Goal: Task Accomplishment & Management: Complete application form

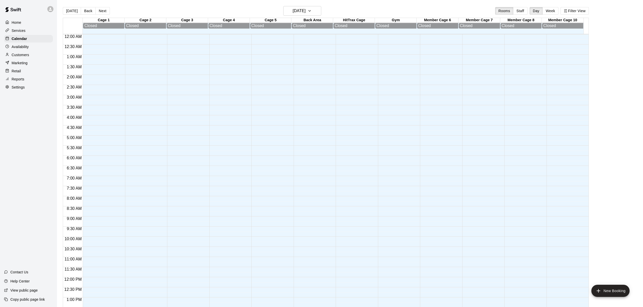
scroll to position [191, 0]
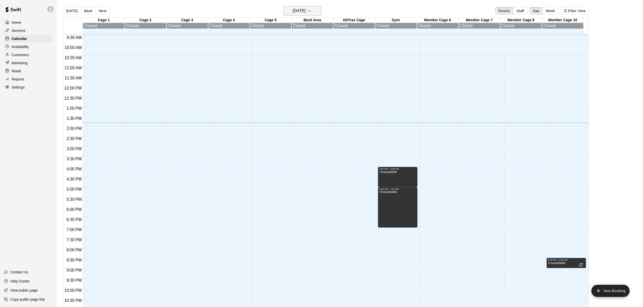
click at [298, 8] on h6 "[DATE]" at bounding box center [299, 10] width 13 height 7
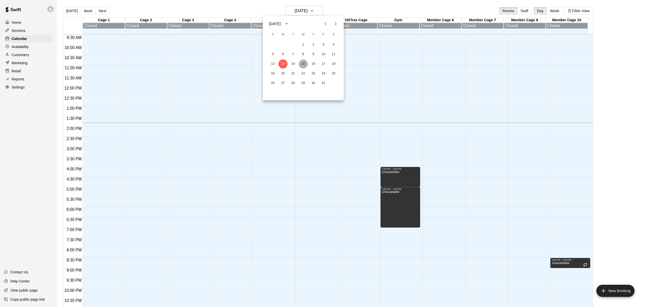
click at [302, 65] on button "15" at bounding box center [303, 63] width 9 height 9
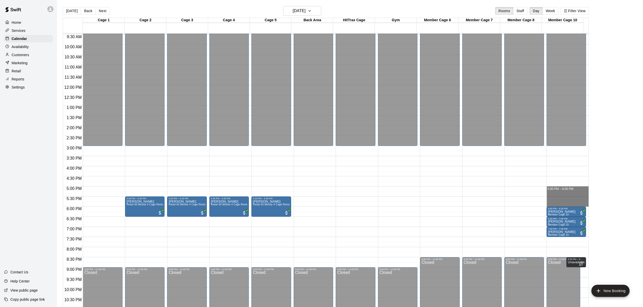
drag, startPoint x: 567, startPoint y: 188, endPoint x: 567, endPoint y: 204, distance: 16.5
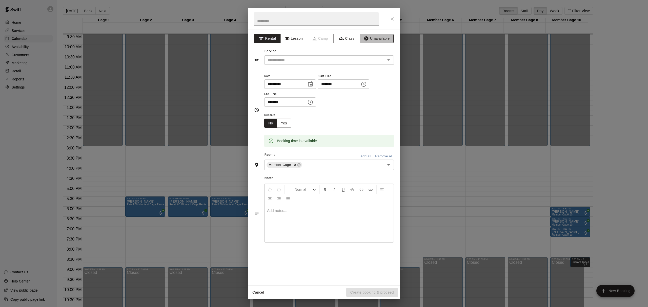
click at [373, 39] on button "Unavailable" at bounding box center [377, 38] width 34 height 9
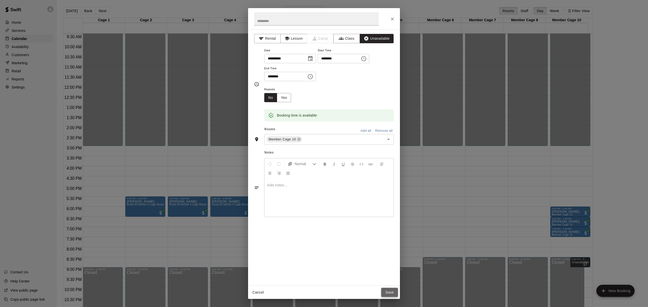
click at [388, 296] on button "Save" at bounding box center [389, 292] width 17 height 9
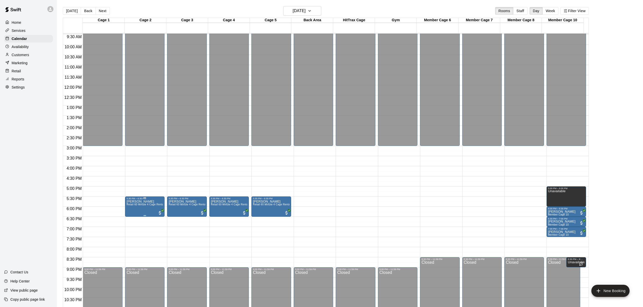
click at [146, 205] on span "Retail 60 Minute 4 Cage Rental (Cages 2, 3, 4 & 5)" at bounding box center [157, 204] width 61 height 3
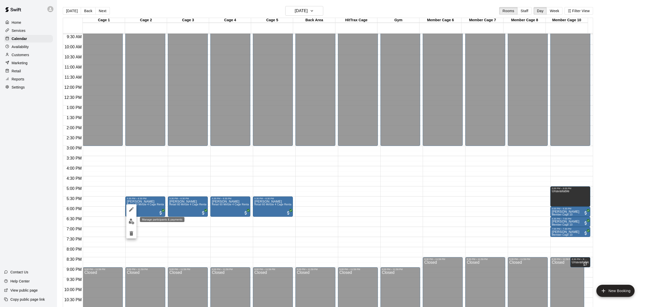
click at [129, 221] on img "edit" at bounding box center [132, 222] width 6 height 6
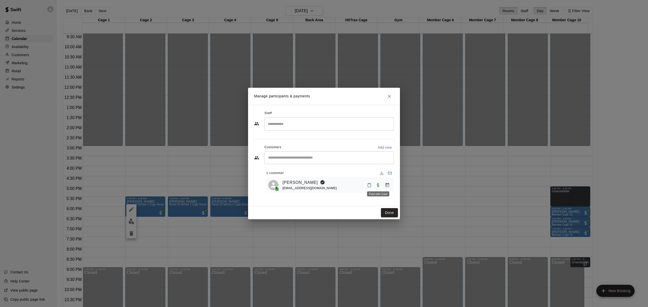
click at [378, 188] on div "Paid with Card" at bounding box center [378, 192] width 23 height 9
click at [391, 94] on icon "Close" at bounding box center [389, 96] width 5 height 5
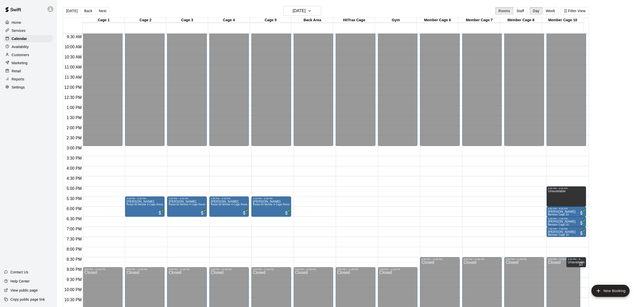
click at [20, 56] on p "Customers" at bounding box center [20, 54] width 17 height 5
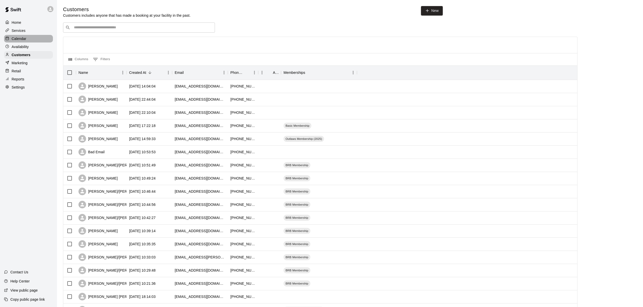
click at [15, 38] on p "Calendar" at bounding box center [19, 38] width 15 height 5
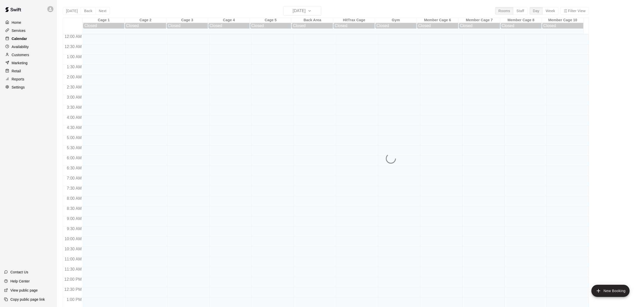
scroll to position [191, 0]
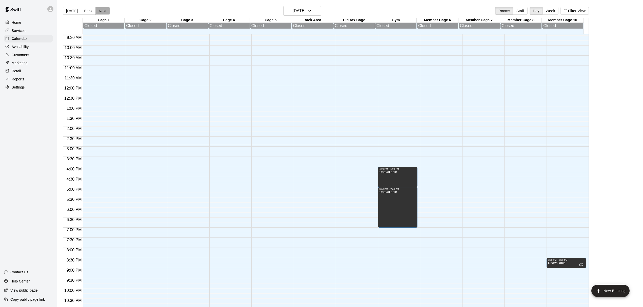
click at [105, 12] on button "Next" at bounding box center [102, 11] width 14 height 8
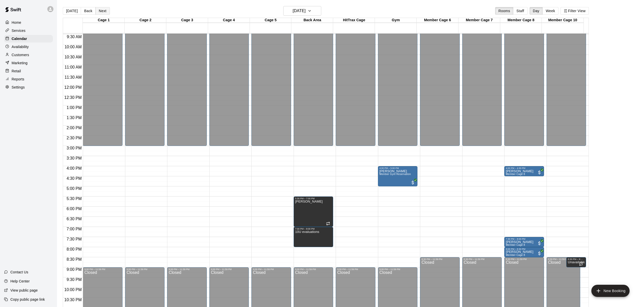
click at [105, 12] on button "Next" at bounding box center [102, 11] width 14 height 8
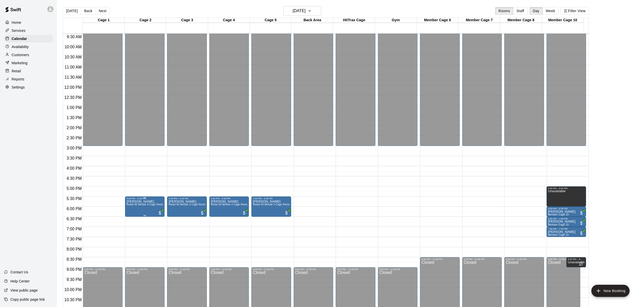
click at [130, 217] on img "edit" at bounding box center [132, 218] width 6 height 6
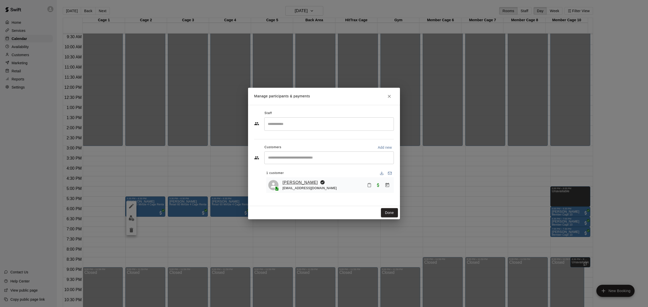
click at [297, 184] on link "[PERSON_NAME]" at bounding box center [300, 182] width 35 height 7
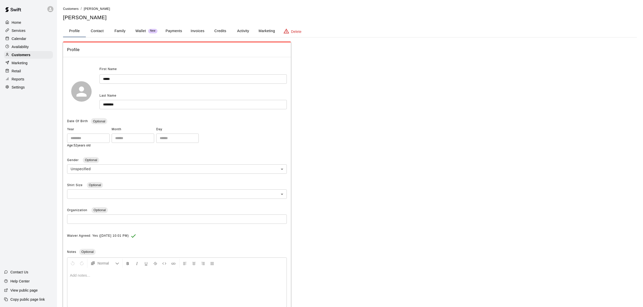
click at [243, 31] on button "Activity" at bounding box center [243, 31] width 23 height 12
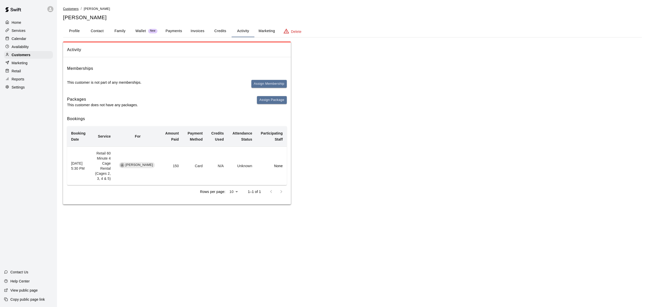
click at [70, 9] on span "Customers" at bounding box center [71, 9] width 16 height 4
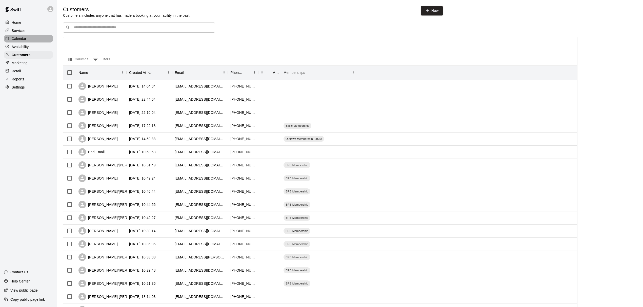
click at [13, 38] on p "Calendar" at bounding box center [19, 38] width 15 height 5
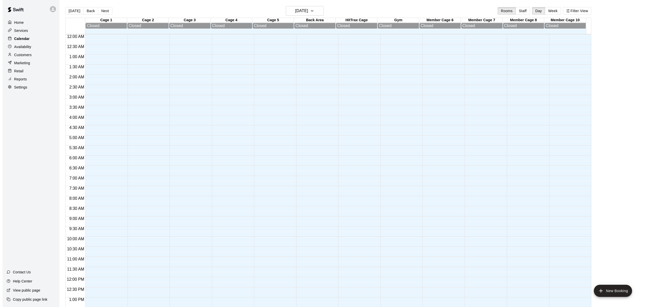
scroll to position [191, 0]
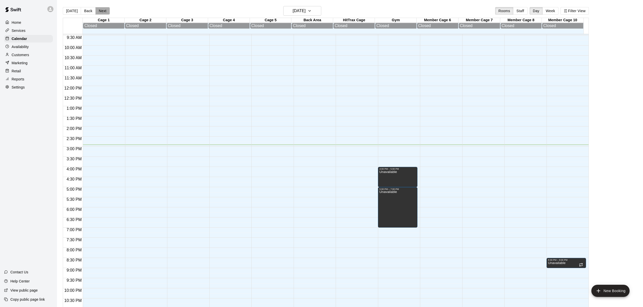
click at [101, 9] on button "Next" at bounding box center [102, 11] width 14 height 8
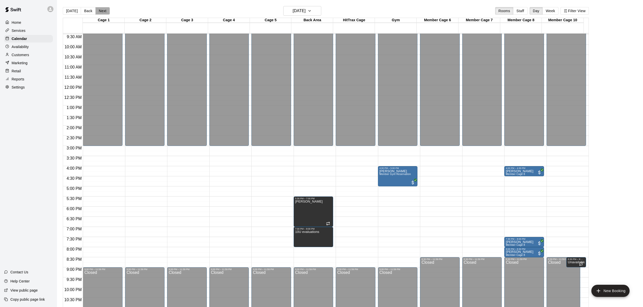
click at [101, 9] on button "Next" at bounding box center [102, 11] width 14 height 8
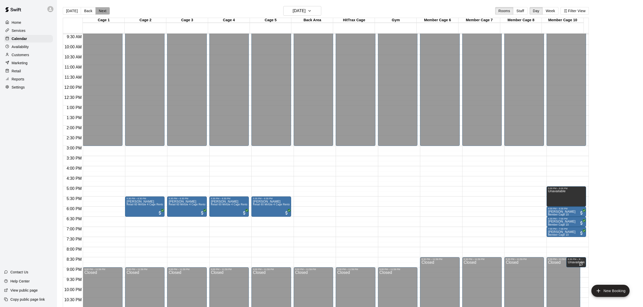
click at [101, 9] on button "Next" at bounding box center [102, 11] width 14 height 8
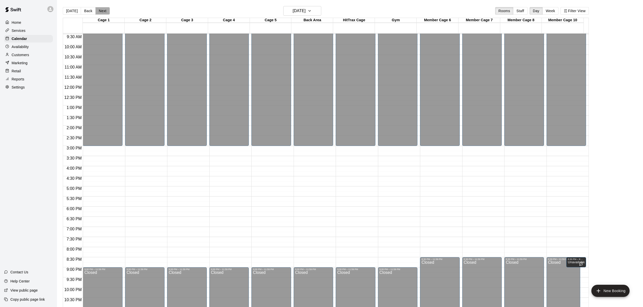
click at [101, 13] on button "Next" at bounding box center [102, 11] width 14 height 8
click at [87, 11] on button "Back" at bounding box center [88, 11] width 15 height 8
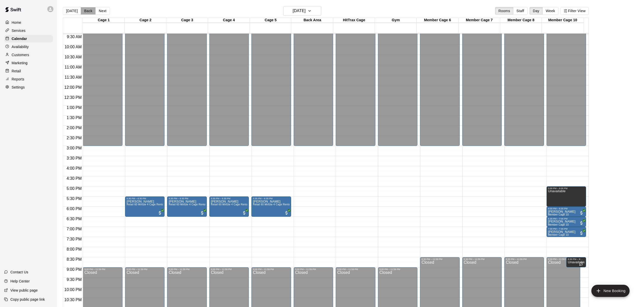
click at [87, 11] on button "Back" at bounding box center [88, 11] width 15 height 8
click at [87, 11] on div "[DATE] Back [DATE][DATE] Rooms Staff Day Week Filter View Cage 1 15 Wed Cage 2 …" at bounding box center [326, 159] width 526 height 307
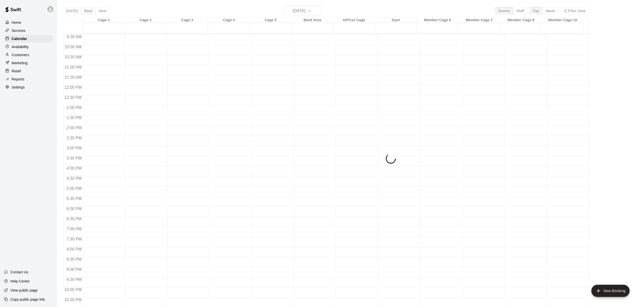
click at [87, 11] on div "[DATE] Back [DATE][DATE] Rooms Staff Day Week Filter View Cage 1 12 Sun Cage 2 …" at bounding box center [326, 159] width 526 height 307
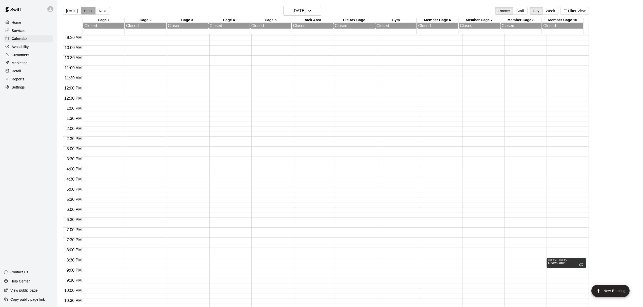
click at [87, 11] on button "Back" at bounding box center [88, 11] width 15 height 8
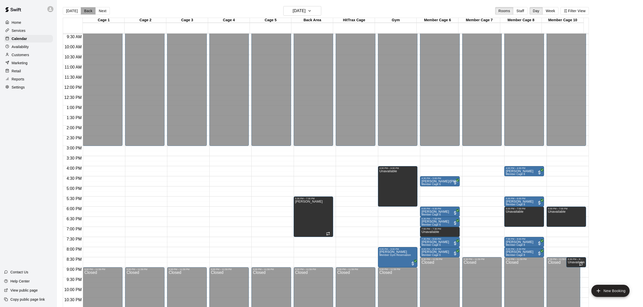
click at [87, 11] on button "Back" at bounding box center [88, 11] width 15 height 8
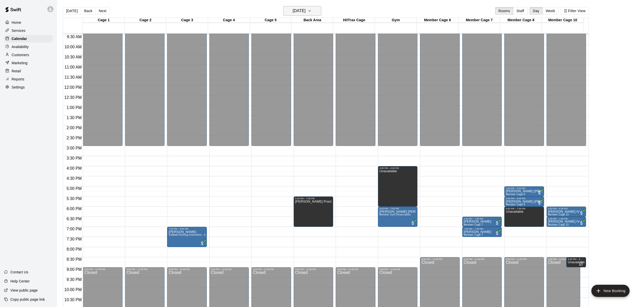
click at [312, 11] on icon "button" at bounding box center [310, 11] width 4 height 6
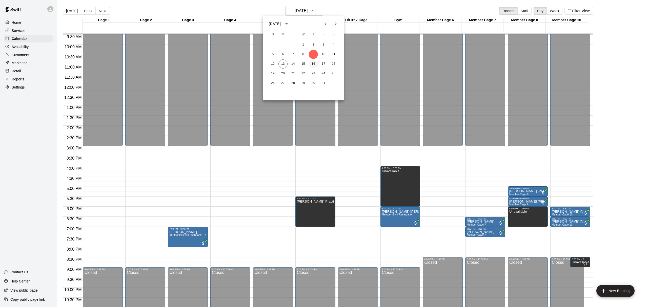
click at [313, 65] on button "16" at bounding box center [313, 63] width 9 height 9
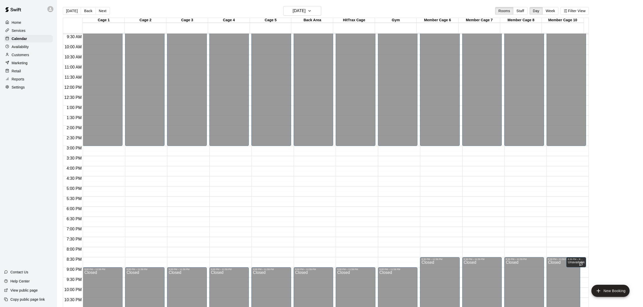
click at [317, 199] on div "12:00 AM – 3:00 PM Closed 9:00 PM – 11:59 PM Closed" at bounding box center [313, 85] width 39 height 486
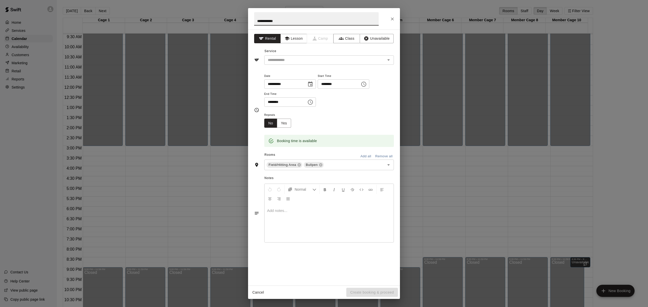
type input "**********"
click at [313, 101] on icon "Choose time, selected time is 6:00 PM" at bounding box center [310, 102] width 6 height 6
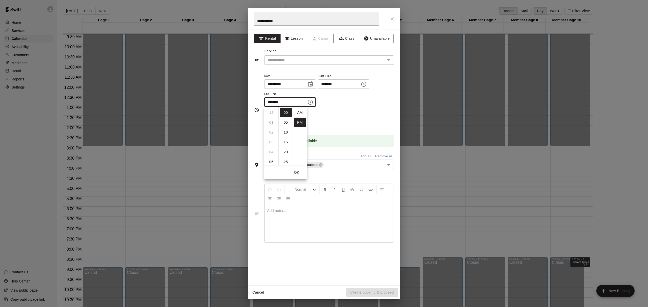
scroll to position [9, 0]
click at [267, 123] on li "07" at bounding box center [271, 122] width 12 height 9
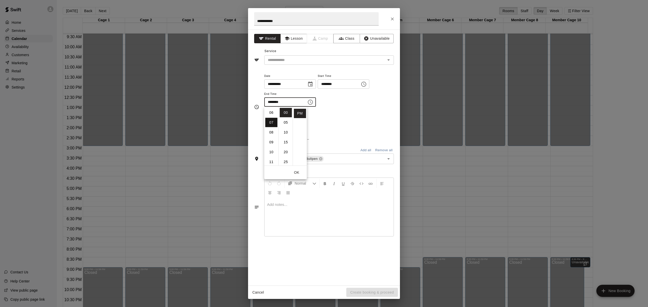
type input "********"
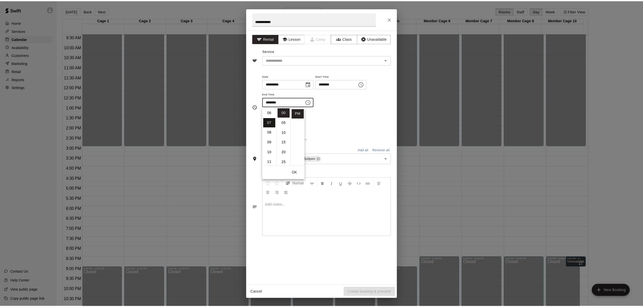
scroll to position [69, 0]
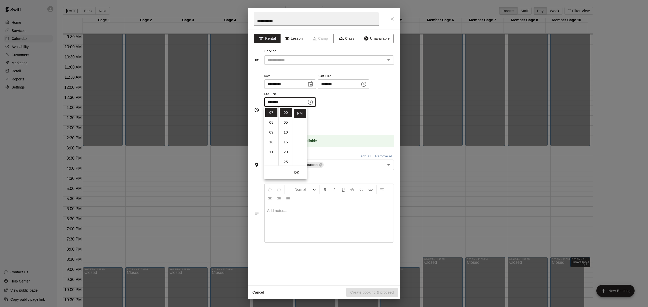
click at [322, 259] on div "**********" at bounding box center [324, 158] width 152 height 256
click at [382, 38] on button "Unavailable" at bounding box center [377, 38] width 34 height 9
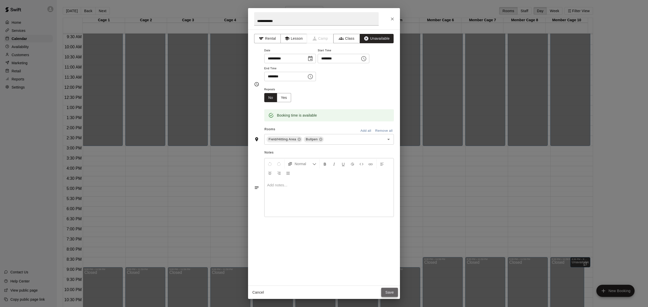
click at [392, 293] on button "Save" at bounding box center [389, 292] width 17 height 9
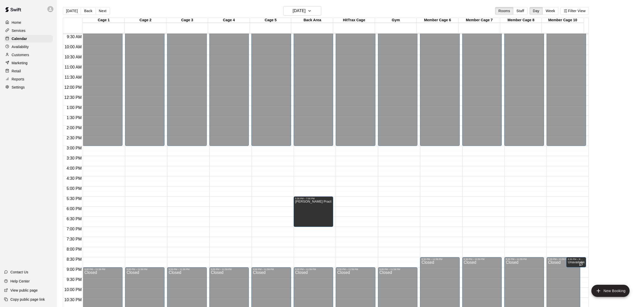
click at [18, 56] on p "Customers" at bounding box center [20, 54] width 17 height 5
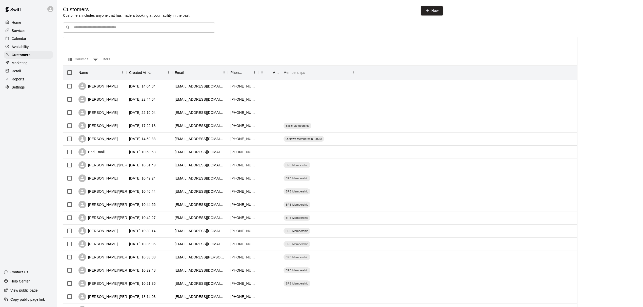
click at [104, 29] on input "Search customers by name or email" at bounding box center [142, 27] width 140 height 5
type input "********"
click at [105, 84] on div "[PERSON_NAME]" at bounding box center [97, 87] width 39 height 8
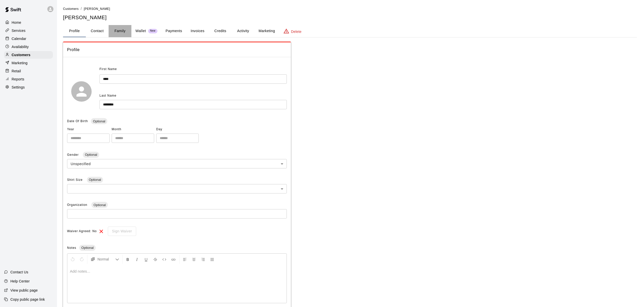
click at [122, 31] on button "Family" at bounding box center [120, 31] width 23 height 12
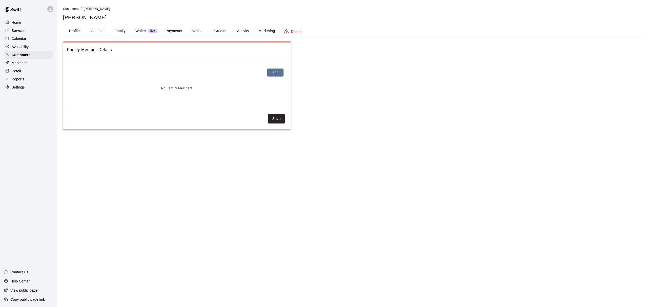
click at [70, 31] on button "Profile" at bounding box center [74, 31] width 23 height 12
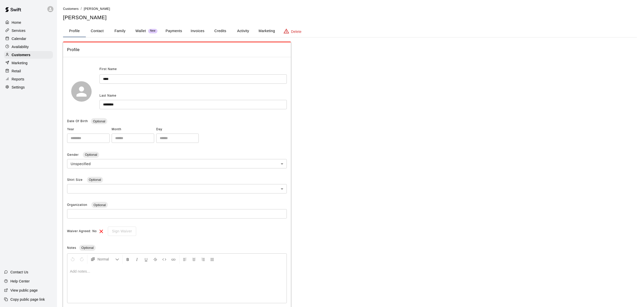
click at [242, 32] on button "Activity" at bounding box center [243, 31] width 23 height 12
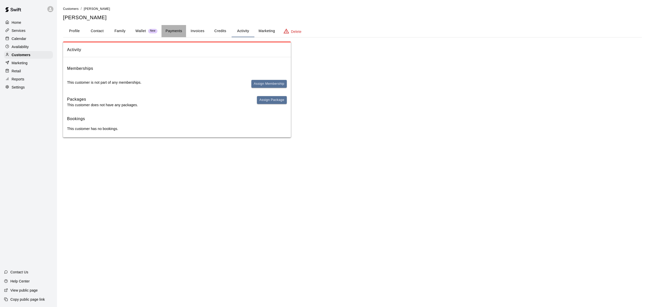
click at [170, 28] on button "Payments" at bounding box center [174, 31] width 25 height 12
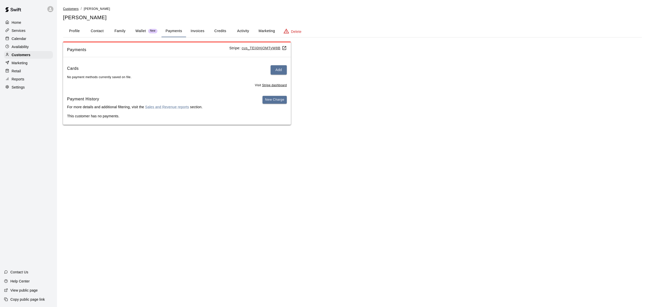
click at [69, 7] on span "Customers" at bounding box center [71, 9] width 16 height 4
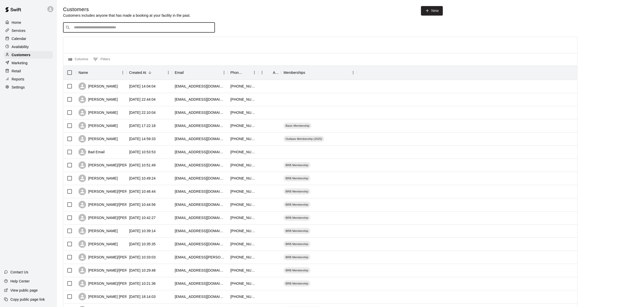
click at [103, 27] on input "Search customers by name or email" at bounding box center [142, 27] width 140 height 5
type input "***"
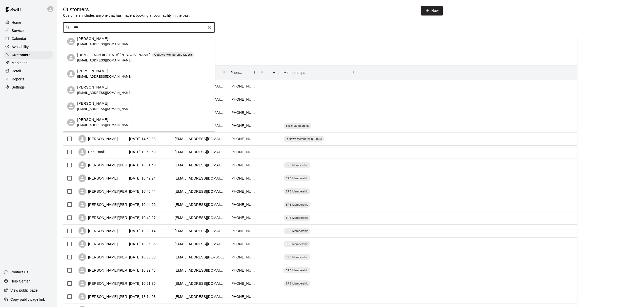
click at [112, 59] on span "[EMAIL_ADDRESS][DOMAIN_NAME]" at bounding box center [104, 61] width 54 height 4
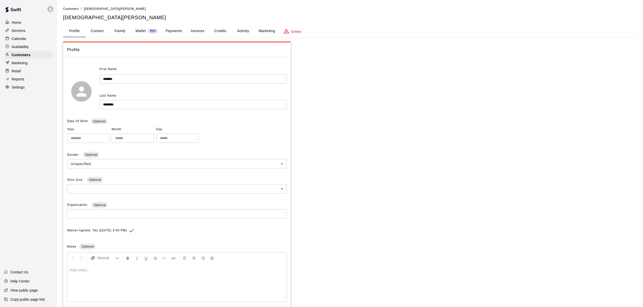
click at [123, 29] on button "Family" at bounding box center [120, 31] width 23 height 12
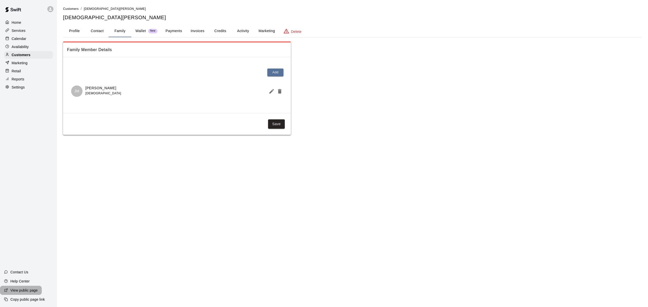
click at [31, 291] on p "View public page" at bounding box center [23, 290] width 27 height 5
click at [19, 38] on p "Calendar" at bounding box center [19, 38] width 15 height 5
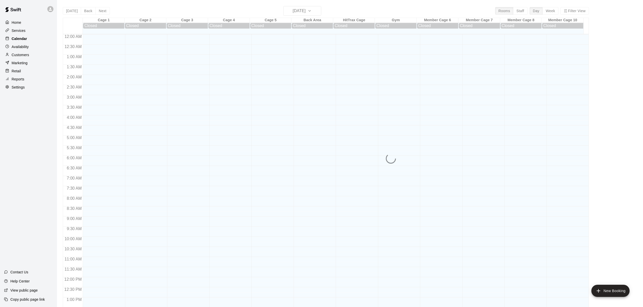
scroll to position [191, 0]
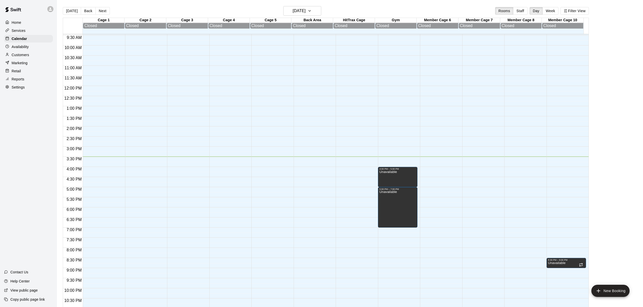
click at [17, 73] on p "Retail" at bounding box center [16, 71] width 9 height 5
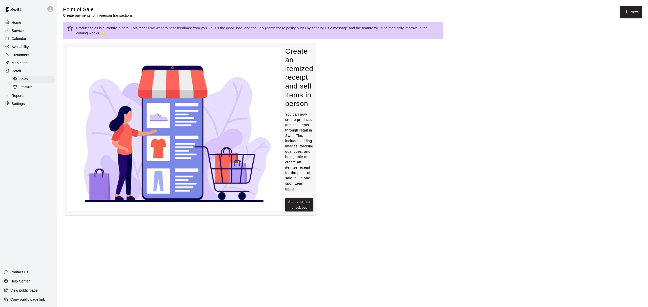
click at [24, 89] on span "Products" at bounding box center [25, 87] width 13 height 5
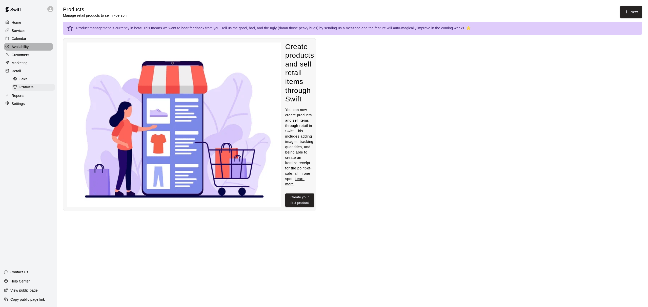
click at [23, 46] on p "Availability" at bounding box center [20, 46] width 17 height 5
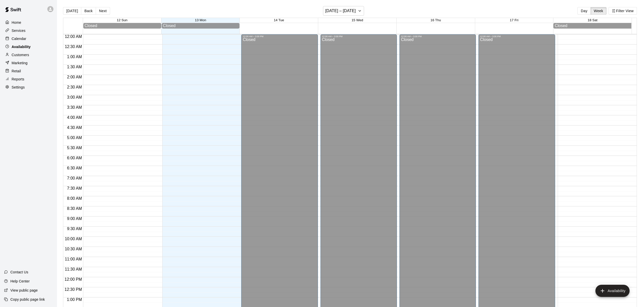
scroll to position [207, 0]
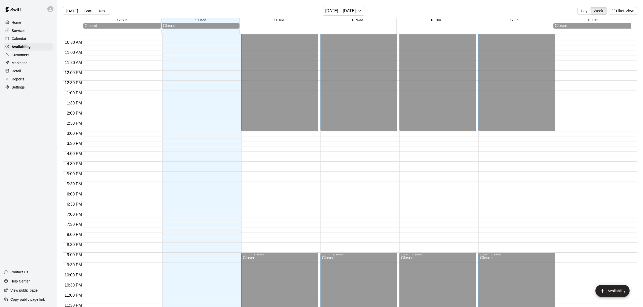
click at [26, 26] on div "Home" at bounding box center [28, 23] width 49 height 8
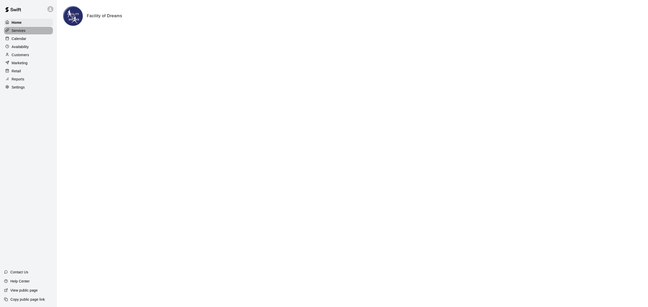
click at [29, 33] on div "Services" at bounding box center [28, 31] width 49 height 8
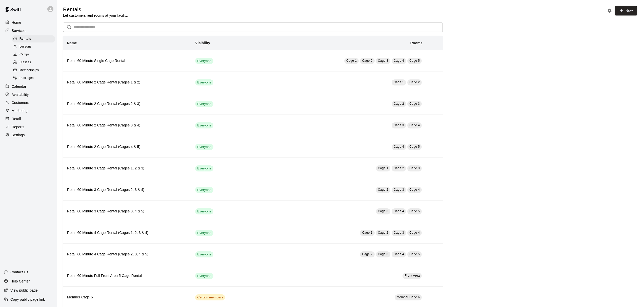
click at [28, 73] on span "Memberships" at bounding box center [28, 70] width 19 height 5
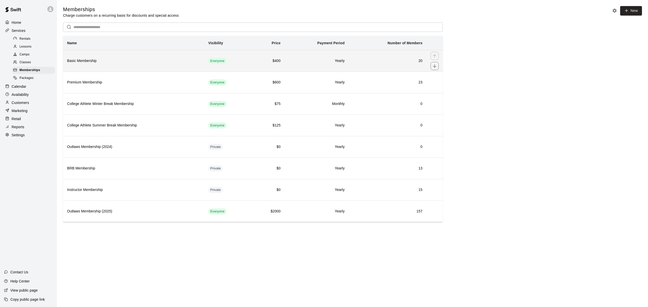
click at [113, 61] on h6 "Basic Membership" at bounding box center [133, 61] width 133 height 6
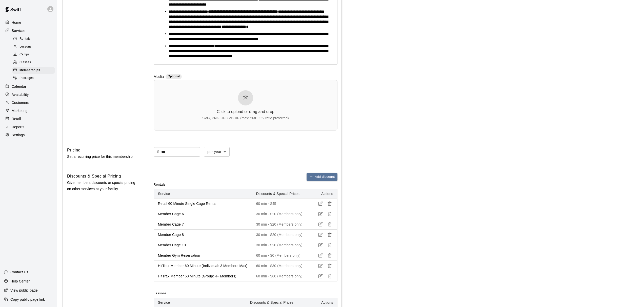
scroll to position [169, 0]
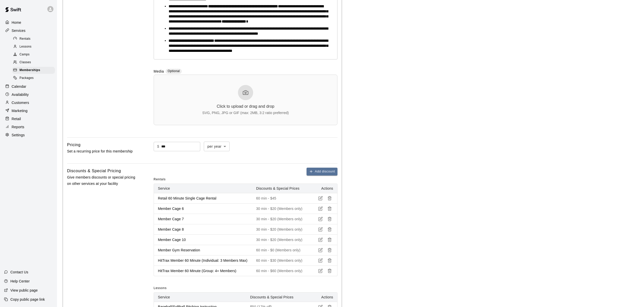
click at [25, 105] on p "Customers" at bounding box center [20, 102] width 17 height 5
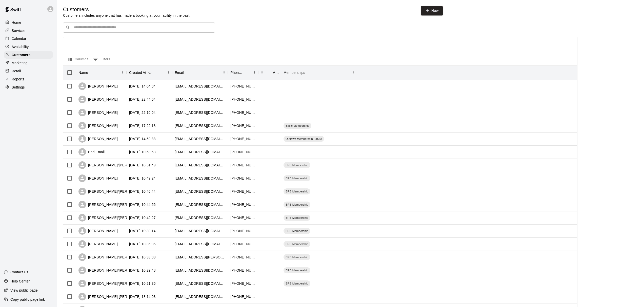
click at [103, 29] on input "Search customers by name or email" at bounding box center [142, 27] width 140 height 5
click at [432, 10] on link "New" at bounding box center [432, 10] width 22 height 9
select select "**"
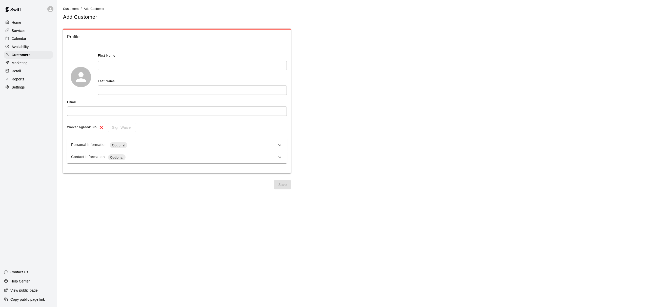
click at [171, 66] on input "text" at bounding box center [192, 65] width 189 height 9
type input "*****"
click at [171, 86] on input "text" at bounding box center [192, 90] width 189 height 9
type input "******"
click at [129, 113] on input "text" at bounding box center [177, 111] width 220 height 9
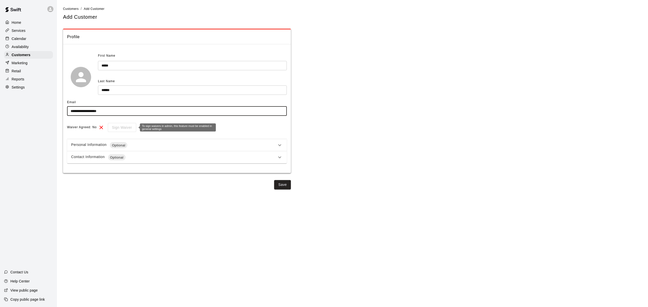
type input "**********"
click at [115, 129] on div "Sign Waiver" at bounding box center [120, 127] width 32 height 9
click at [129, 129] on div "Sign Waiver" at bounding box center [120, 127] width 32 height 9
click at [283, 142] on icon at bounding box center [280, 145] width 6 height 6
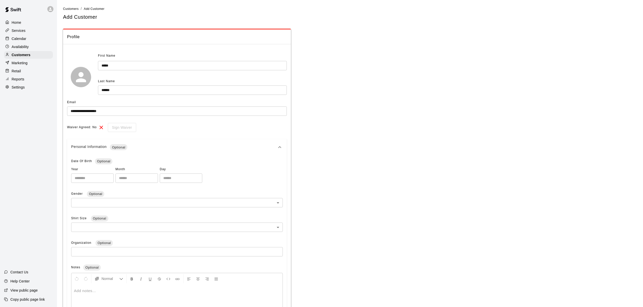
click at [281, 148] on icon at bounding box center [280, 147] width 6 height 6
click at [226, 156] on div "Contact Information Optional" at bounding box center [174, 157] width 206 height 6
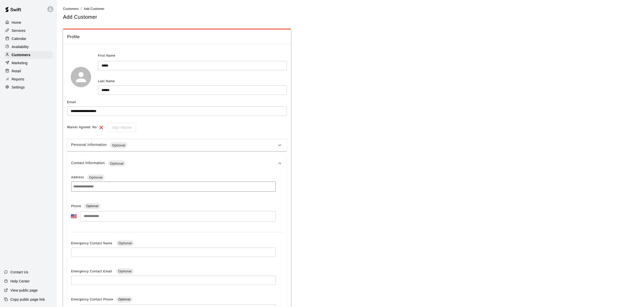
click at [148, 186] on input at bounding box center [173, 187] width 205 height 10
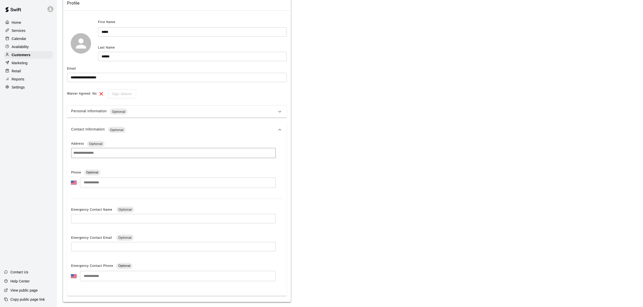
click at [278, 127] on icon at bounding box center [280, 130] width 6 height 6
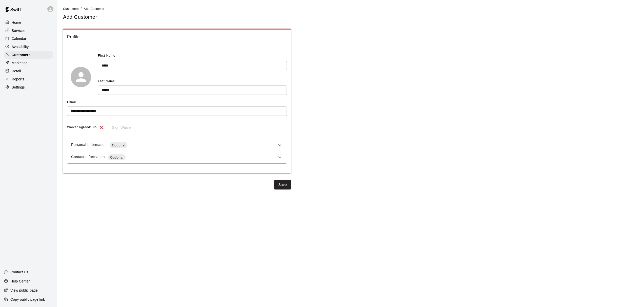
scroll to position [0, 0]
click at [124, 128] on div "Sign Waiver" at bounding box center [120, 127] width 32 height 9
click at [277, 182] on button "Save" at bounding box center [282, 184] width 17 height 9
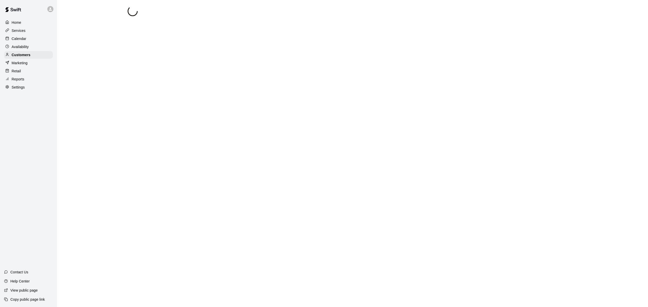
select select "**"
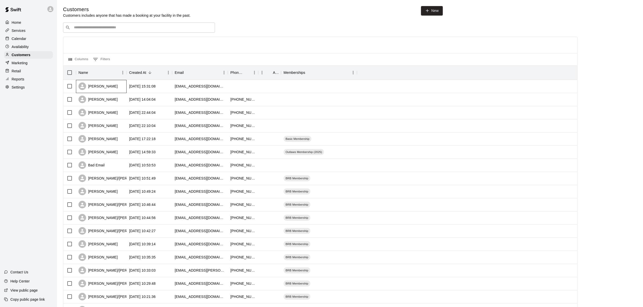
click at [96, 86] on div "[PERSON_NAME]" at bounding box center [97, 87] width 39 height 8
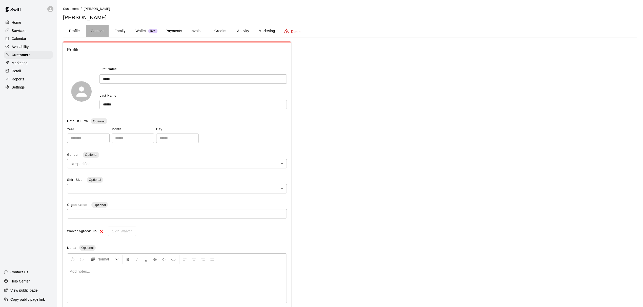
click at [102, 31] on button "Contact" at bounding box center [97, 31] width 23 height 12
select select "**"
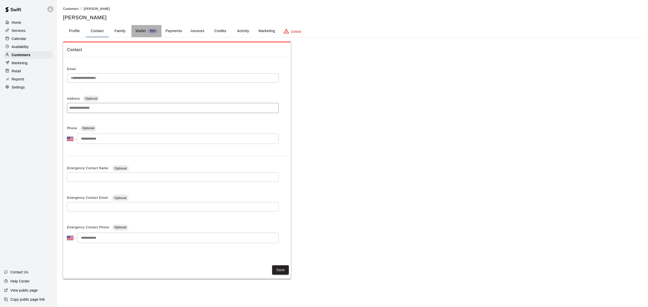
click at [136, 32] on p "Wallet" at bounding box center [140, 30] width 11 height 5
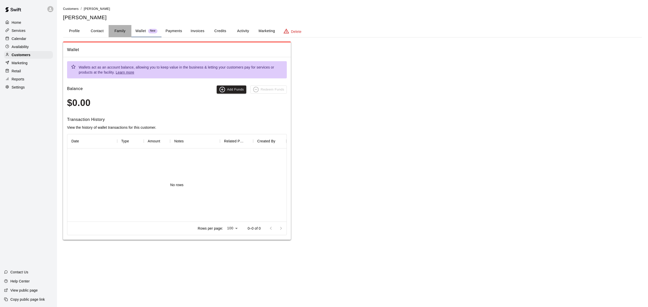
click at [122, 32] on button "Family" at bounding box center [120, 31] width 23 height 12
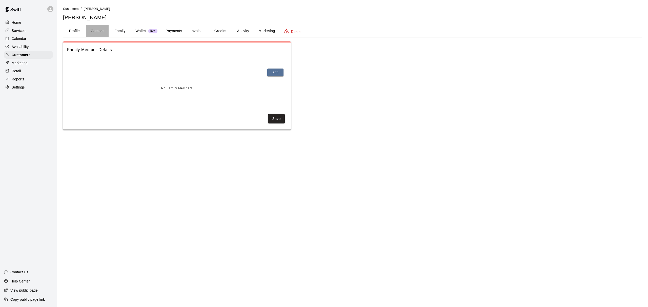
click at [98, 32] on button "Contact" at bounding box center [97, 31] width 23 height 12
select select "**"
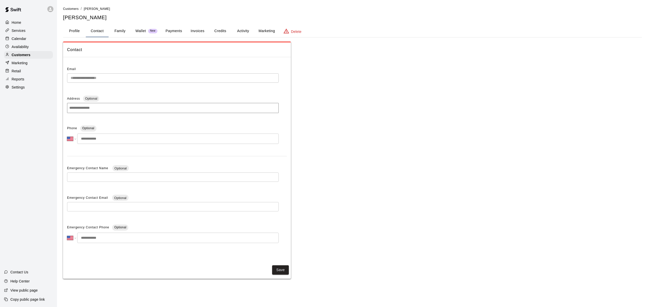
click at [73, 34] on button "Profile" at bounding box center [74, 31] width 23 height 12
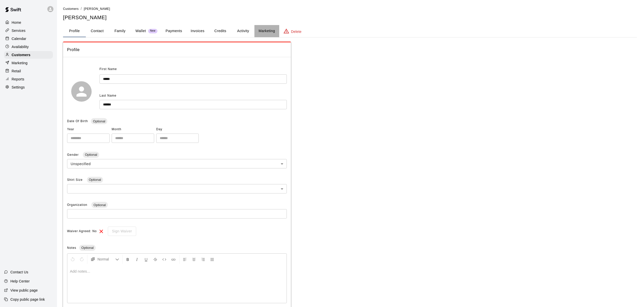
click at [262, 30] on button "Marketing" at bounding box center [266, 31] width 25 height 12
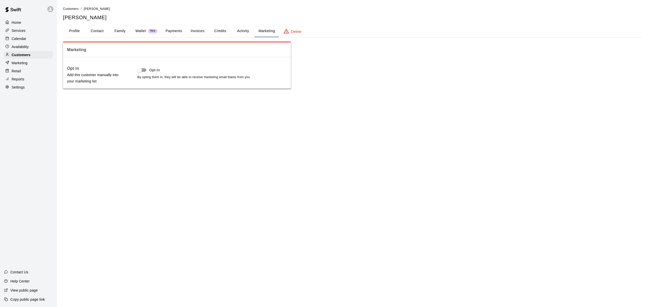
click at [247, 33] on button "Activity" at bounding box center [243, 31] width 23 height 12
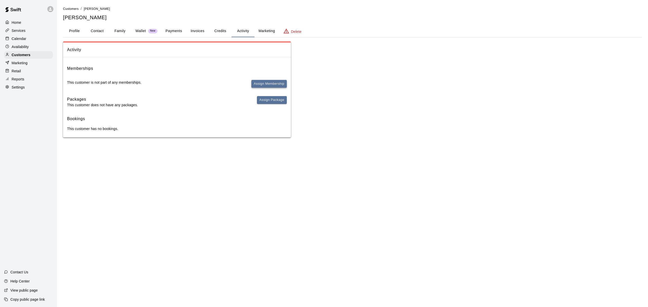
click at [259, 82] on button "Assign Membership" at bounding box center [268, 84] width 35 height 8
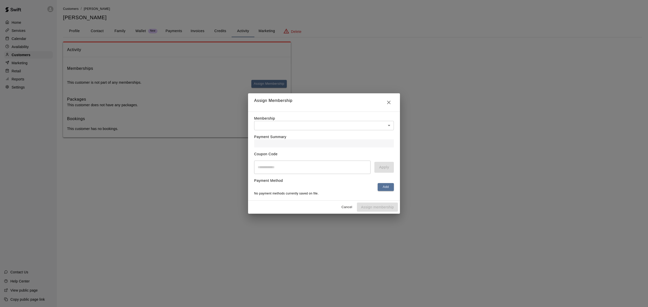
click at [291, 120] on body "Home Services Calendar Availability Customers Marketing Retail Reports Settings…" at bounding box center [324, 74] width 648 height 148
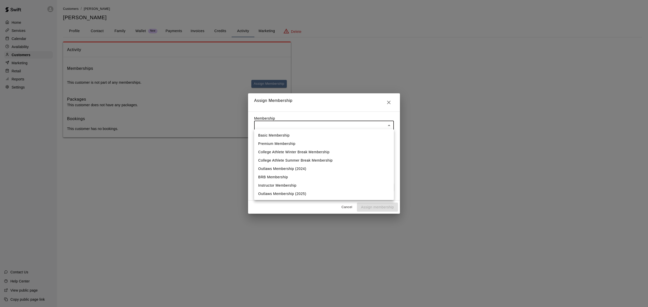
click at [284, 138] on li "Basic Membership" at bounding box center [324, 135] width 140 height 8
type input "**********"
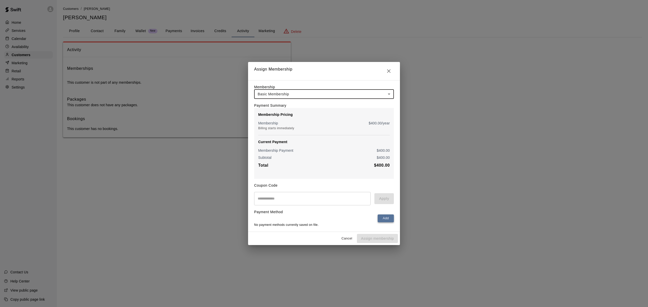
click at [382, 218] on button "Add" at bounding box center [386, 219] width 16 height 8
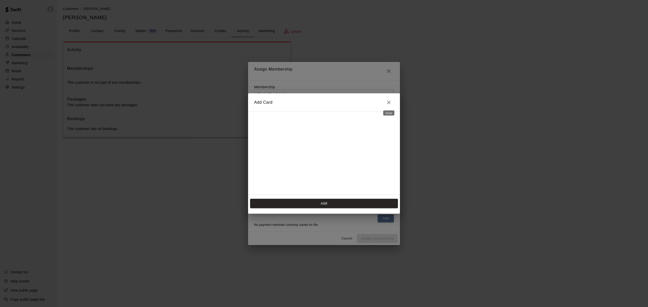
click at [387, 100] on icon "Close" at bounding box center [389, 102] width 6 height 6
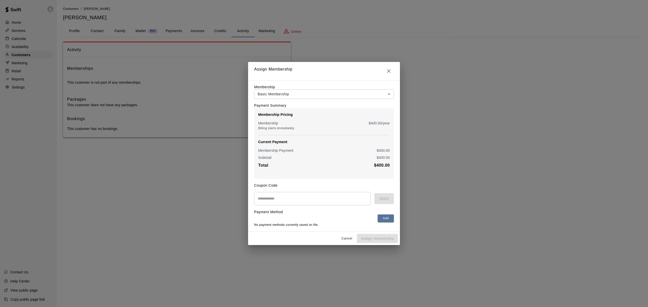
click at [283, 197] on input "text" at bounding box center [312, 198] width 116 height 13
type input "*****"
click at [386, 200] on button "Apply" at bounding box center [383, 198] width 19 height 11
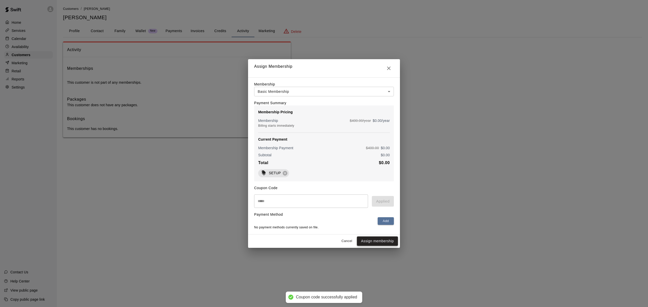
click at [383, 245] on button "Assign membership" at bounding box center [377, 241] width 41 height 9
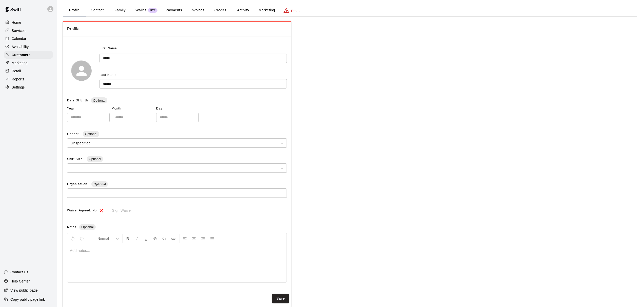
scroll to position [31, 0]
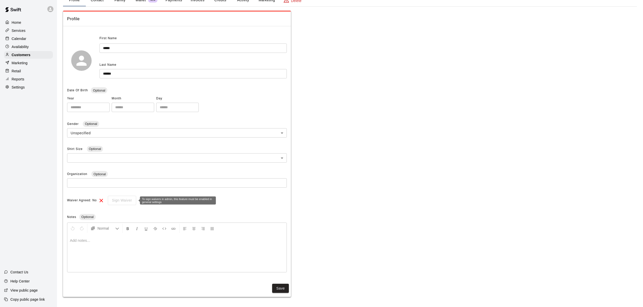
click at [119, 200] on div "Sign Waiver" at bounding box center [120, 200] width 32 height 9
click at [282, 289] on button "Save" at bounding box center [280, 288] width 17 height 9
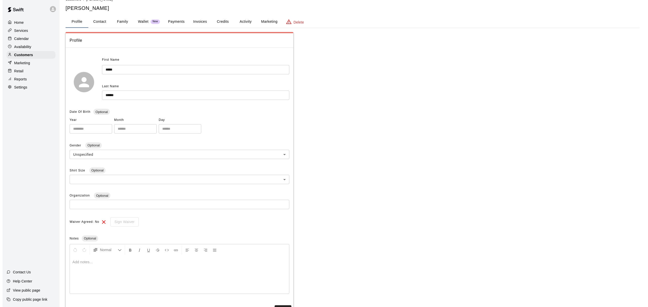
scroll to position [0, 0]
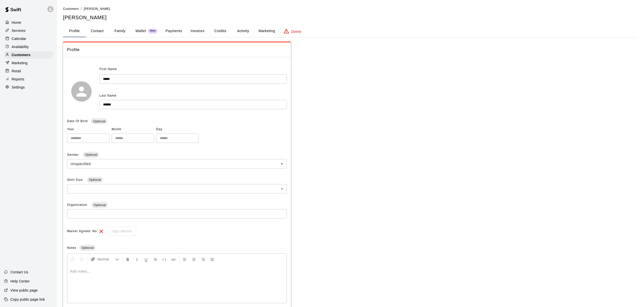
click at [98, 34] on button "Contact" at bounding box center [97, 31] width 23 height 12
select select "**"
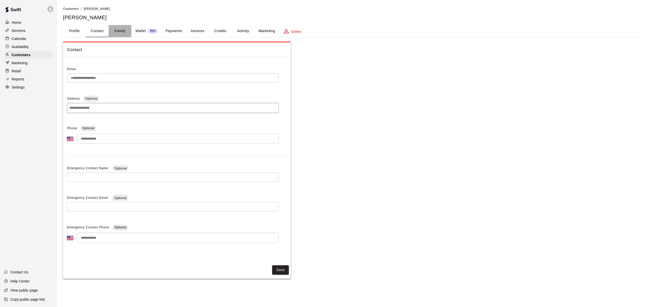
click at [113, 30] on button "Family" at bounding box center [120, 31] width 23 height 12
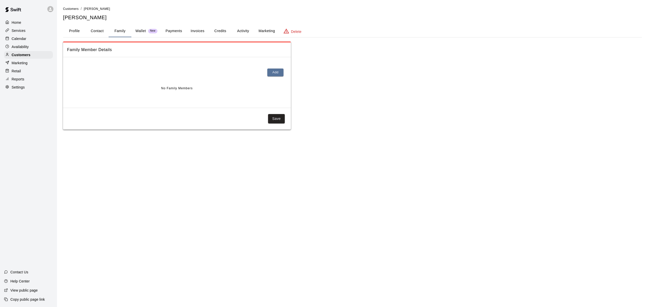
click at [226, 32] on button "Credits" at bounding box center [220, 31] width 23 height 12
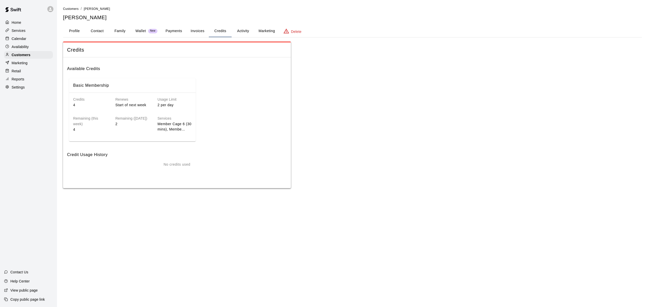
click at [170, 30] on button "Payments" at bounding box center [174, 31] width 25 height 12
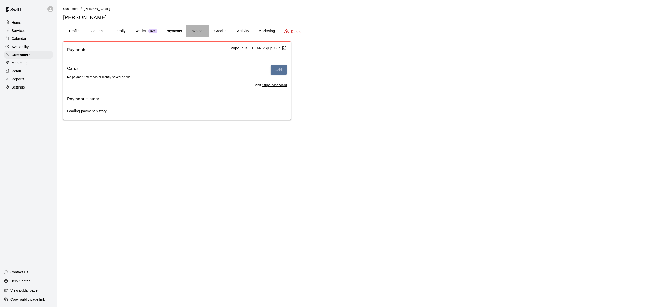
click at [197, 32] on button "Invoices" at bounding box center [197, 31] width 23 height 12
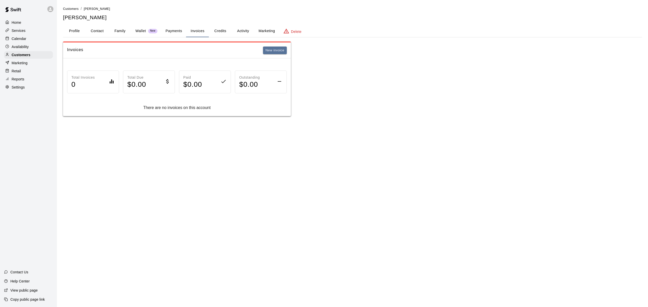
click at [117, 30] on button "Family" at bounding box center [120, 31] width 23 height 12
